Goal: Navigation & Orientation: Understand site structure

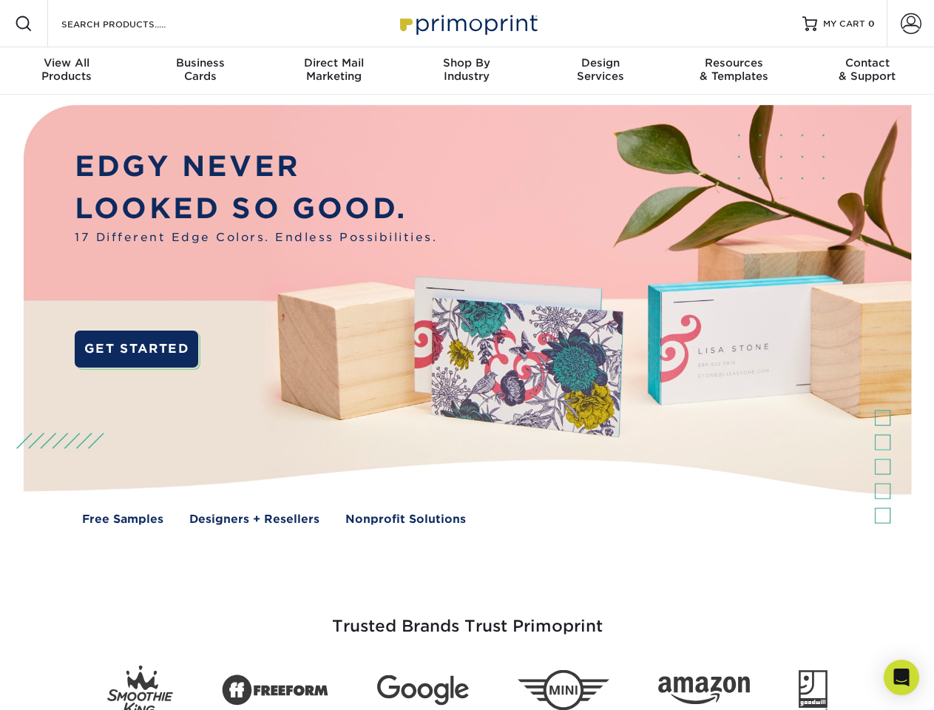
click at [467, 355] on img at bounding box center [466, 326] width 924 height 462
click at [24, 24] on span at bounding box center [24, 24] width 18 height 18
click at [910, 24] on span at bounding box center [910, 23] width 21 height 21
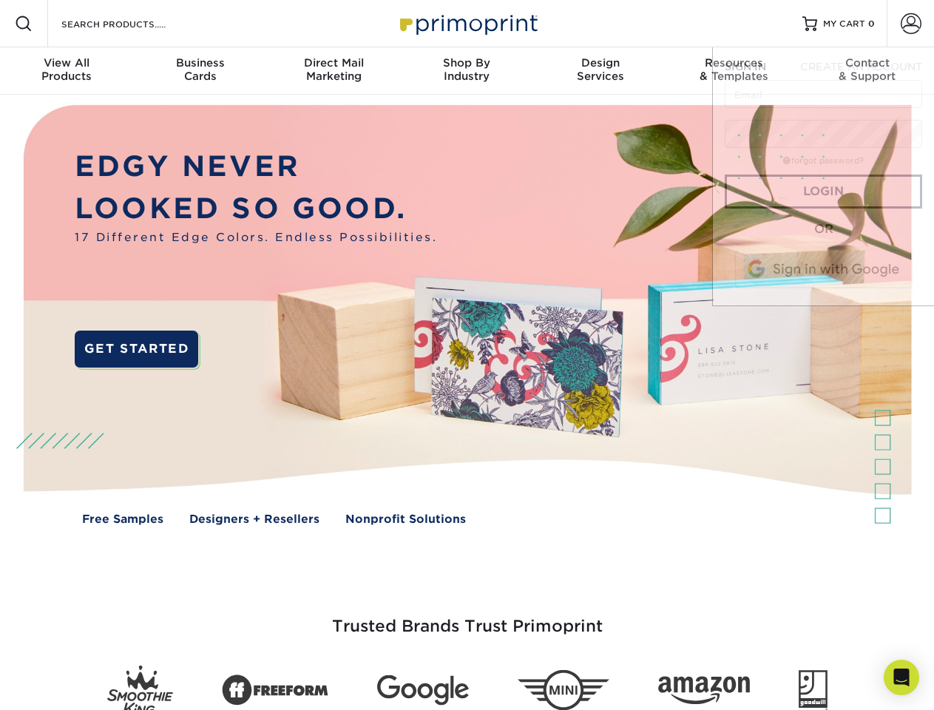
click at [67, 71] on div "View All Products" at bounding box center [66, 69] width 133 height 27
click at [200, 71] on div "Business Cards" at bounding box center [199, 69] width 133 height 27
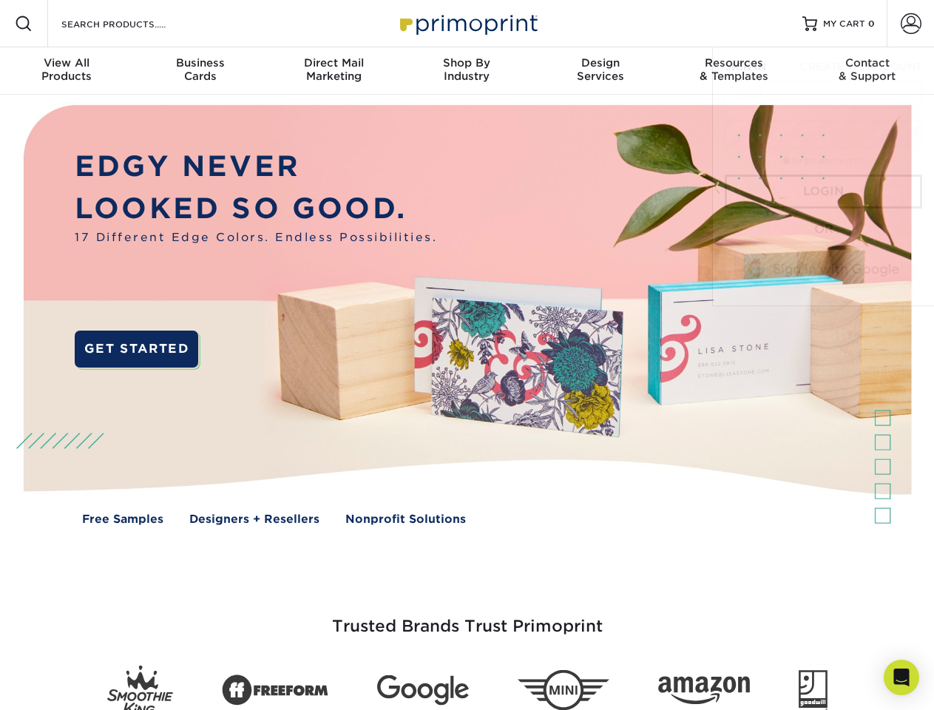
click at [333, 71] on div "Direct Mail Marketing" at bounding box center [333, 69] width 133 height 27
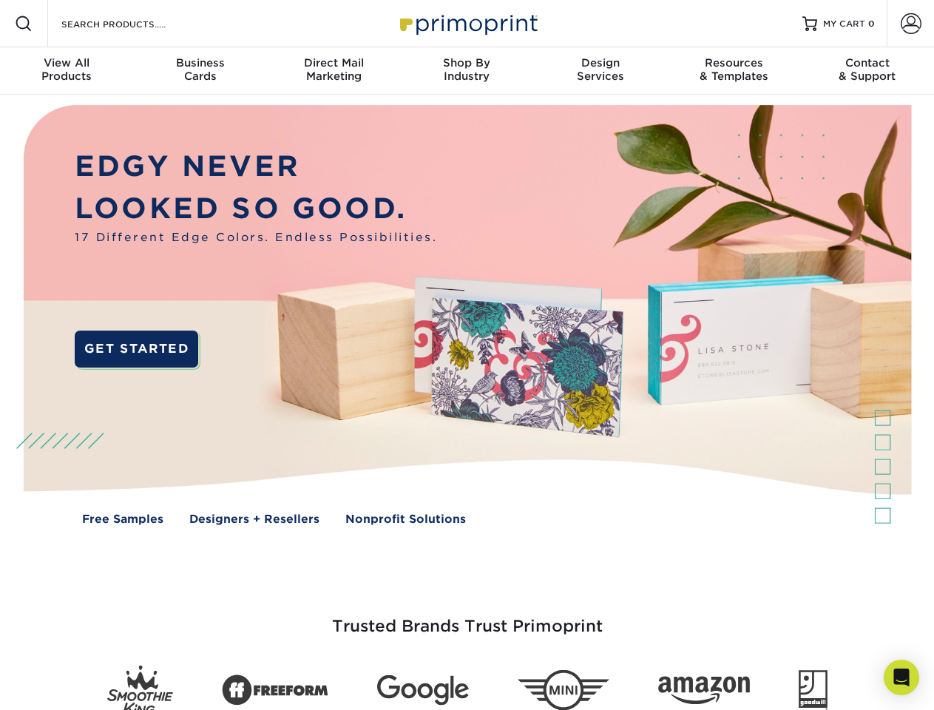
click at [467, 71] on div "Shop By Industry" at bounding box center [466, 69] width 133 height 27
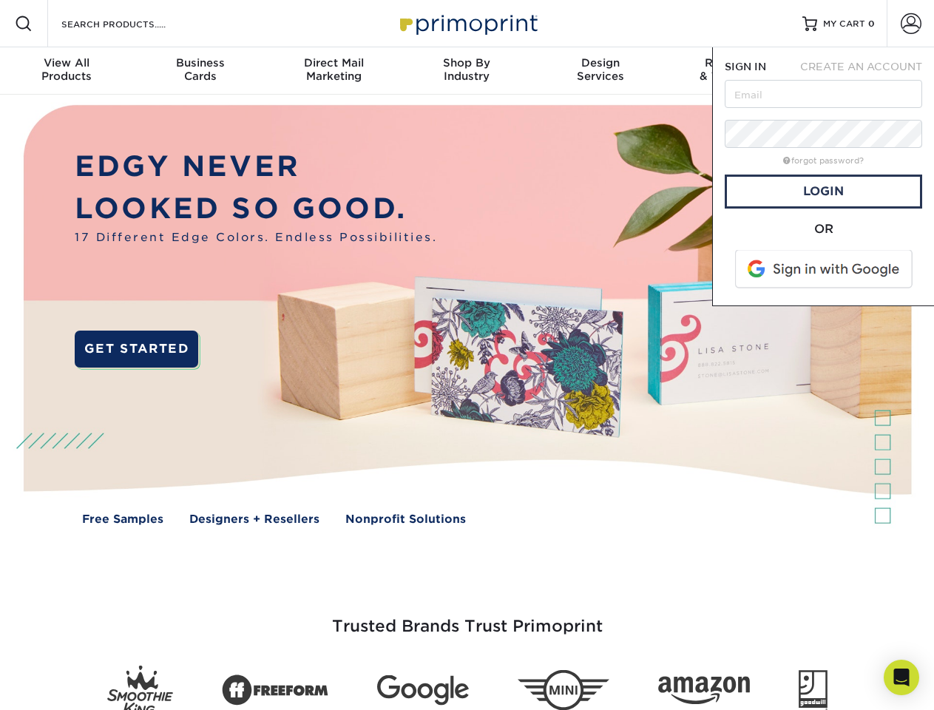
click at [600, 71] on div "Design Services" at bounding box center [600, 69] width 133 height 27
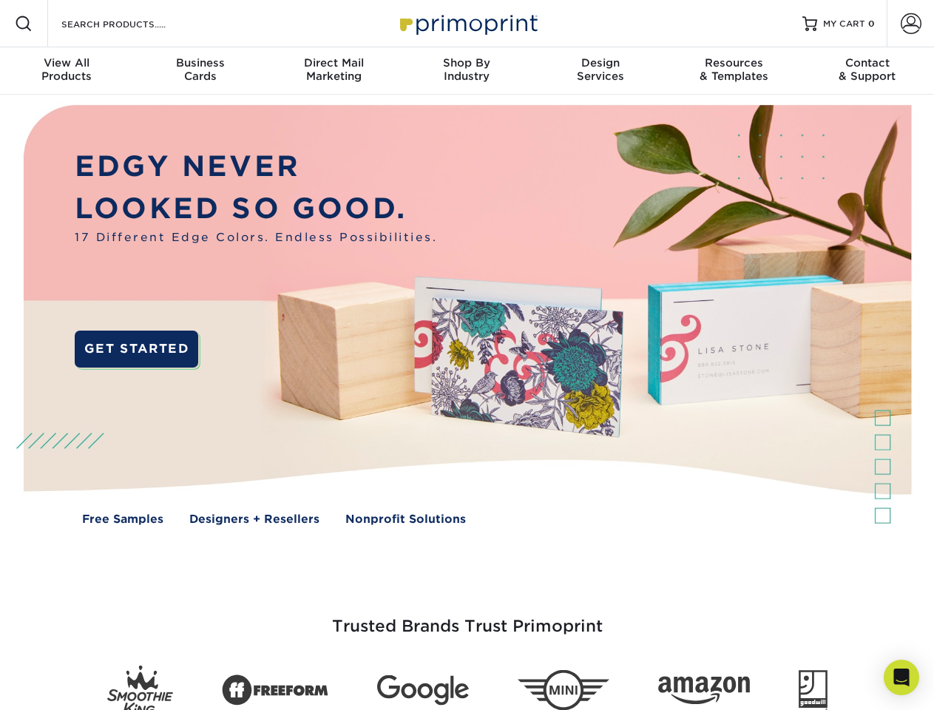
click at [733, 71] on span "SIGN IN" at bounding box center [745, 67] width 41 height 12
click at [867, 71] on span "CREATE AN ACCOUNT" at bounding box center [861, 67] width 122 height 12
